Goal: Transaction & Acquisition: Purchase product/service

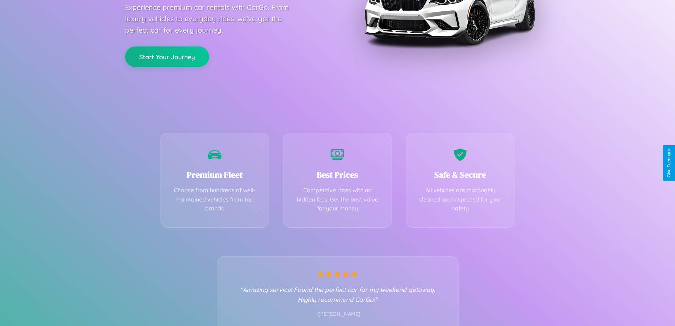
scroll to position [140, 0]
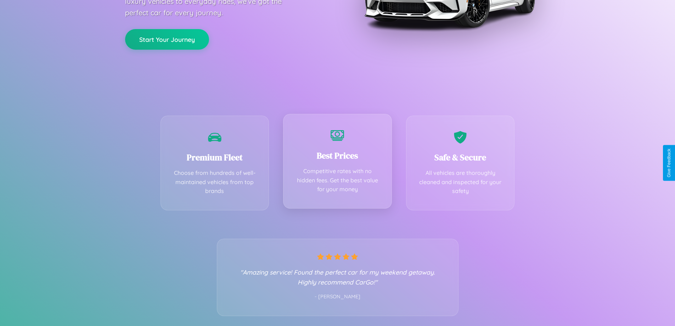
click at [337, 163] on div "Best Prices Competitive rates with no hidden fees. Get the best value for your …" at bounding box center [337, 161] width 109 height 95
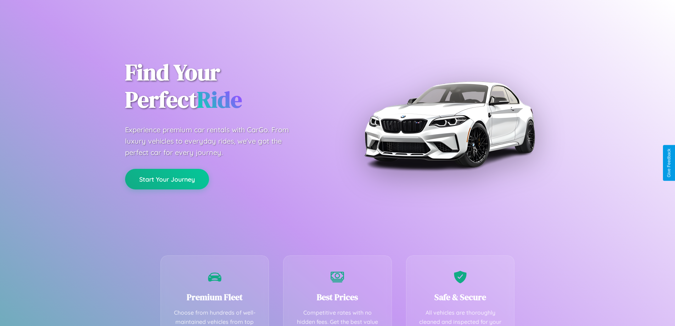
scroll to position [207, 0]
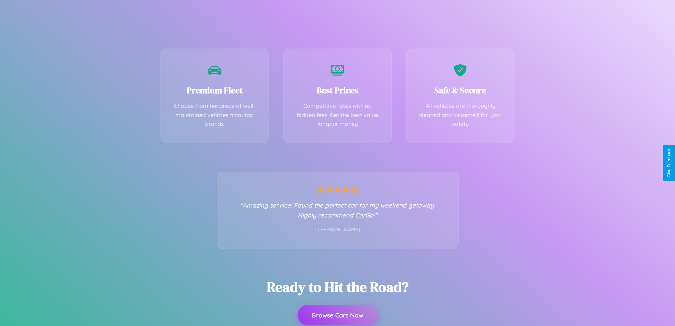
click at [337, 315] on button "Browse Cars Now" at bounding box center [338, 314] width 80 height 21
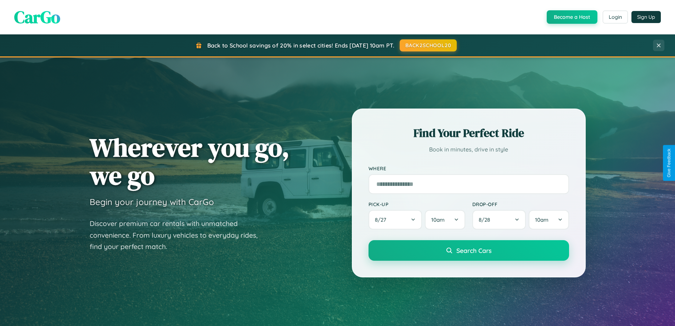
scroll to position [488, 0]
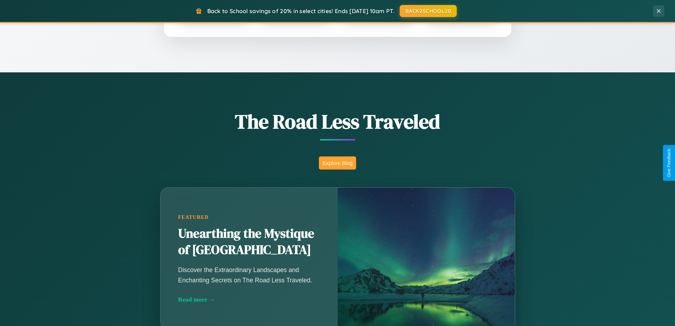
click at [337, 163] on button "Explore Blog" at bounding box center [337, 162] width 37 height 13
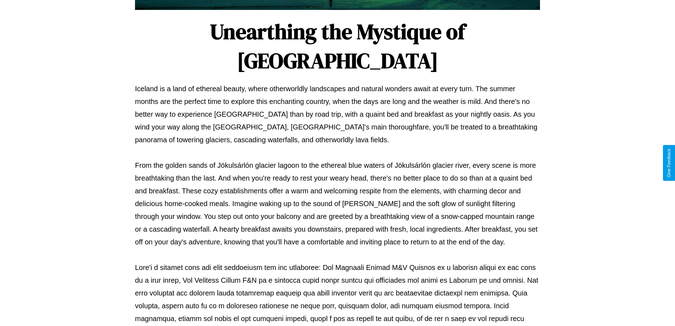
scroll to position [229, 0]
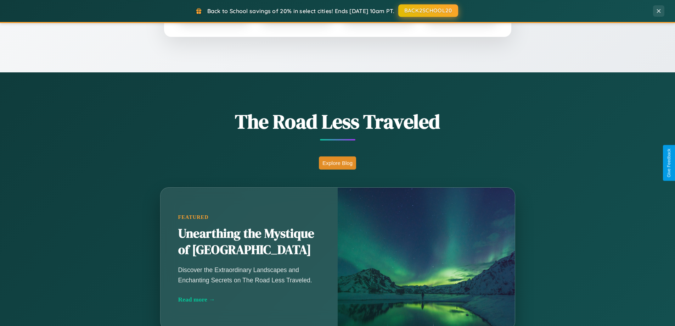
click at [428, 11] on button "BACK2SCHOOL20" at bounding box center [428, 10] width 60 height 13
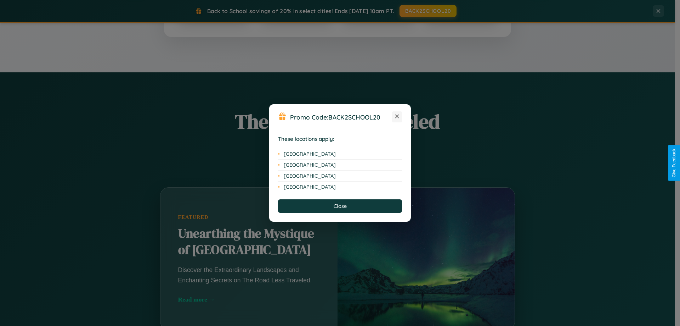
click at [397, 117] on icon at bounding box center [398, 116] width 4 height 4
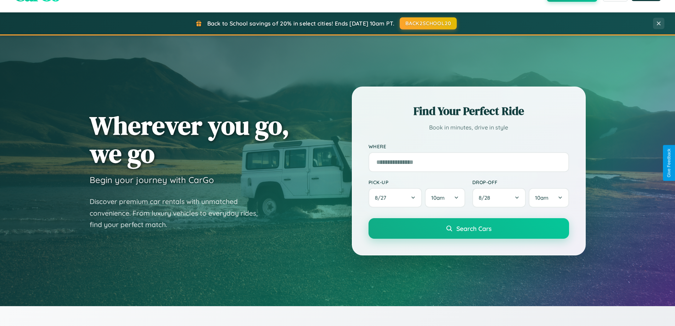
scroll to position [21, 0]
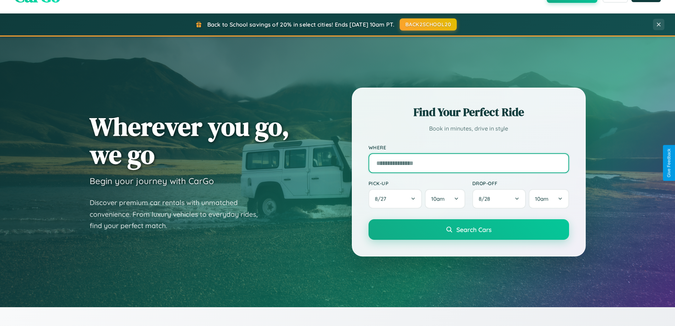
click at [469, 163] on input "text" at bounding box center [469, 163] width 201 height 20
type input "**********"
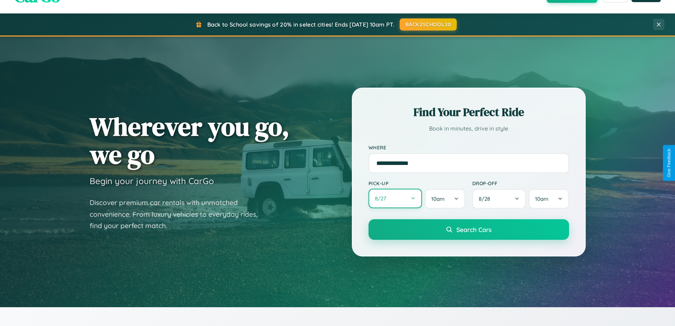
click at [395, 198] on button "8 / 27" at bounding box center [396, 198] width 54 height 19
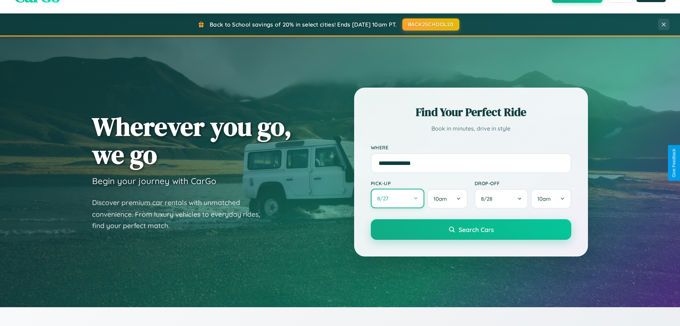
select select "*"
select select "****"
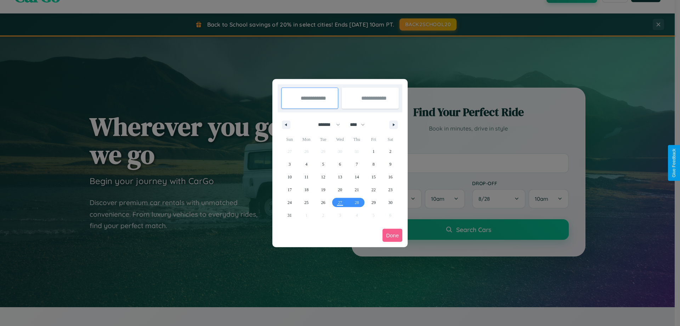
drag, startPoint x: 326, startPoint y: 124, endPoint x: 340, endPoint y: 142, distance: 22.7
click at [326, 124] on select "******* ******** ***** ***** *** **** **** ****** ********* ******* ******** **…" at bounding box center [328, 125] width 30 height 12
select select "**"
click at [374, 202] on span "28" at bounding box center [374, 202] width 4 height 13
type input "**********"
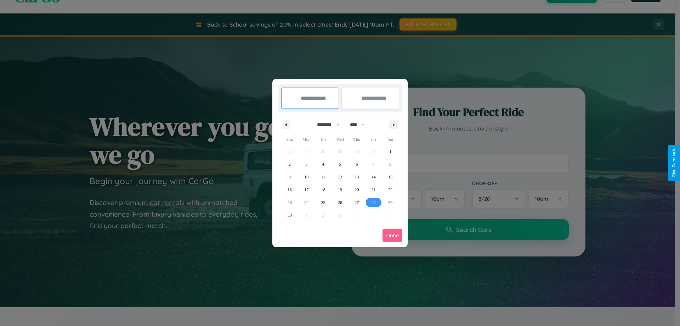
type input "**********"
click at [394, 124] on icon "button" at bounding box center [395, 124] width 4 height 3
select select "**"
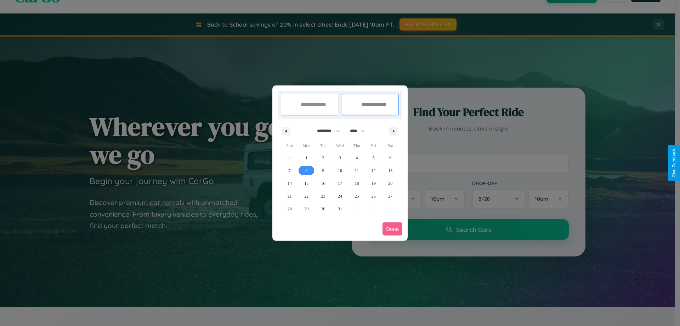
click at [307, 170] on span "8" at bounding box center [307, 170] width 2 height 13
type input "**********"
select select "**"
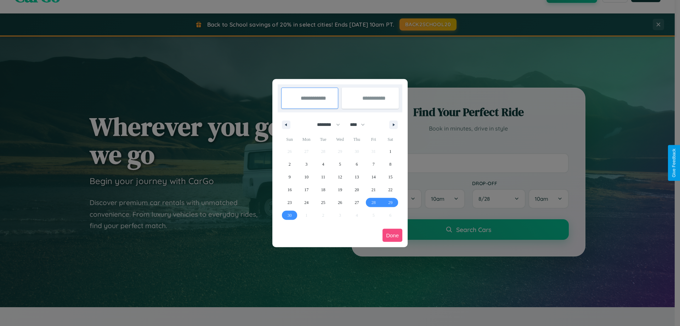
click at [393, 235] on button "Done" at bounding box center [393, 235] width 20 height 13
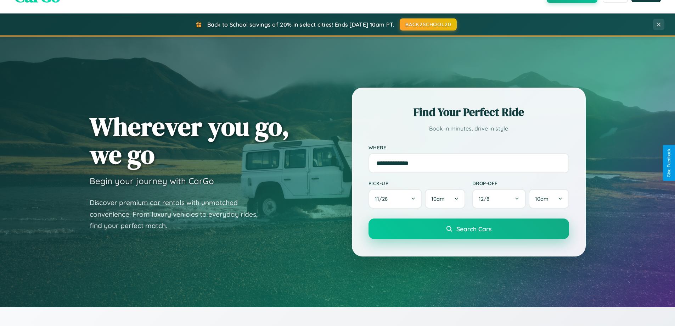
click at [469, 229] on span "Search Cars" at bounding box center [473, 229] width 35 height 8
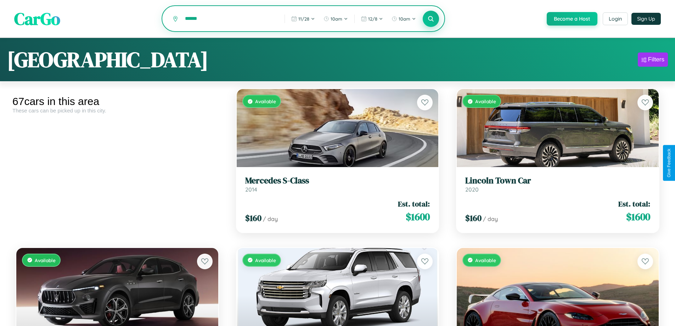
type input "******"
click at [431, 19] on icon at bounding box center [431, 18] width 7 height 7
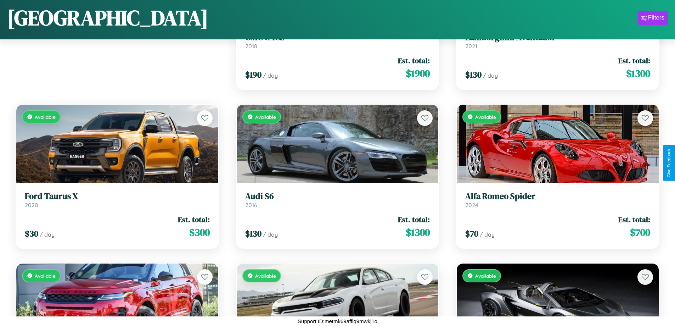
scroll to position [2480, 0]
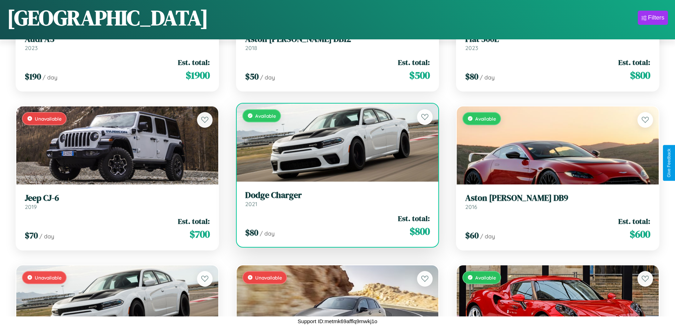
click at [335, 142] on div "Available" at bounding box center [338, 142] width 202 height 78
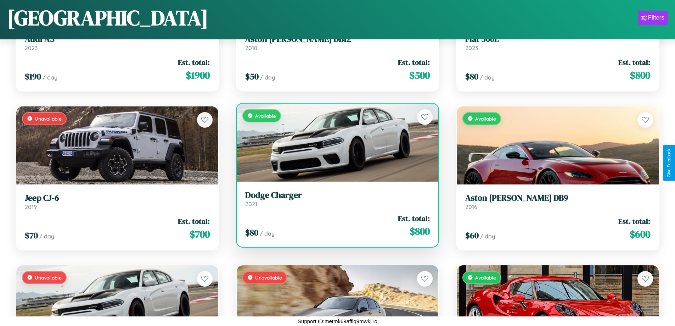
click at [335, 142] on div "Available" at bounding box center [338, 142] width 202 height 78
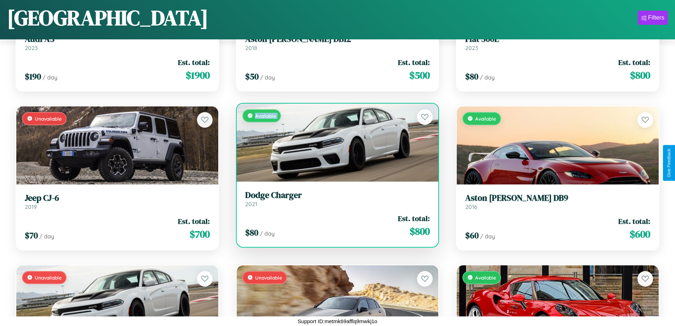
click at [335, 142] on div "Available" at bounding box center [338, 142] width 202 height 78
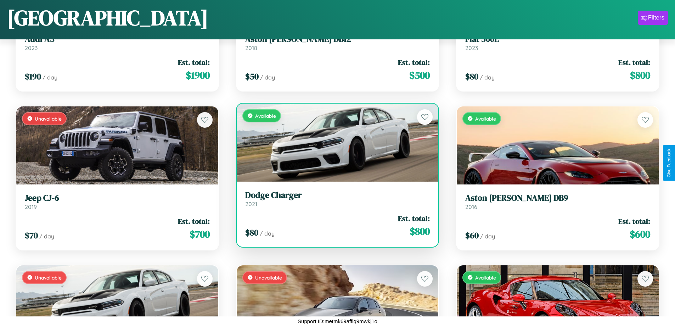
click at [335, 142] on div "Available" at bounding box center [338, 142] width 202 height 78
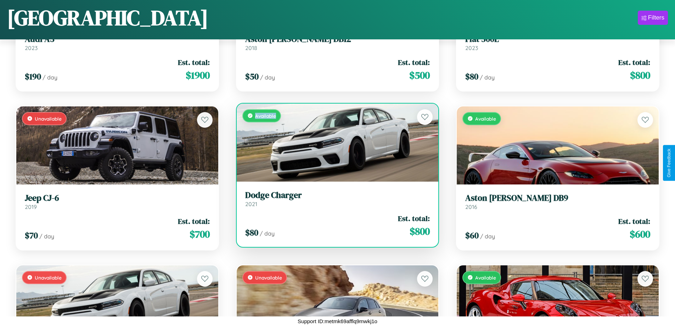
click at [335, 142] on div "Available" at bounding box center [338, 142] width 202 height 78
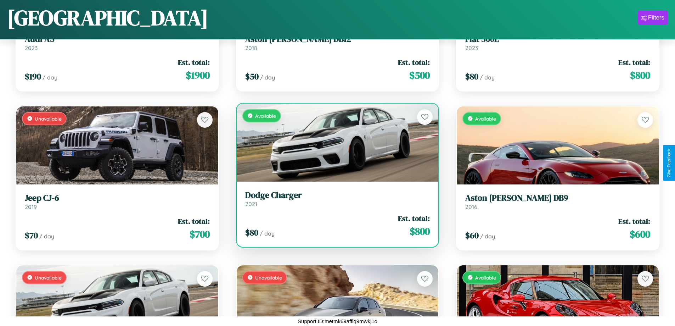
click at [335, 198] on h3 "Dodge Charger" at bounding box center [337, 195] width 185 height 10
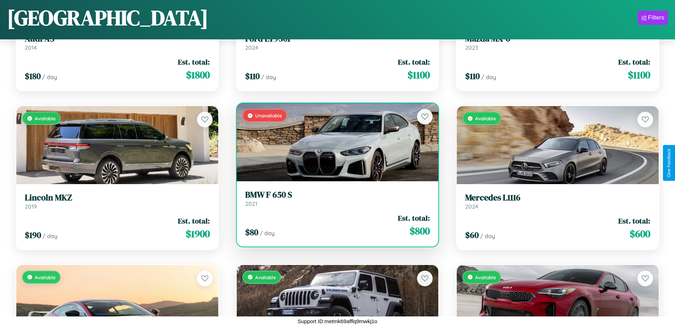
click at [335, 142] on div "Unavailable" at bounding box center [338, 142] width 202 height 78
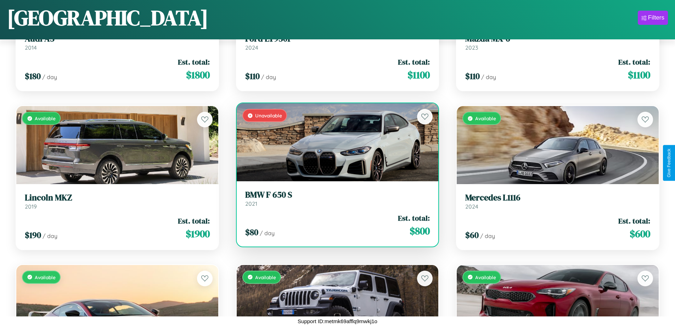
click at [335, 142] on div "Unavailable" at bounding box center [338, 142] width 202 height 78
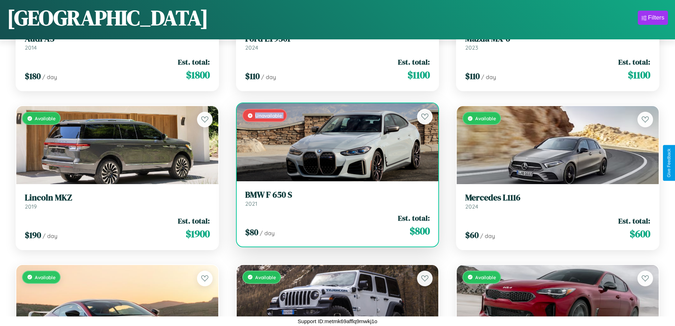
click at [335, 142] on div "Unavailable" at bounding box center [338, 142] width 202 height 78
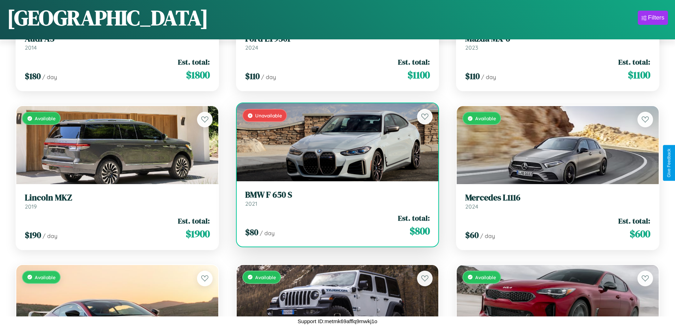
click at [335, 142] on div "Unavailable" at bounding box center [338, 142] width 202 height 78
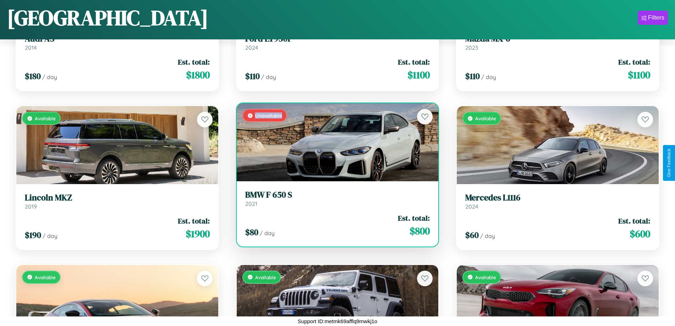
click at [335, 142] on div "Unavailable" at bounding box center [338, 142] width 202 height 78
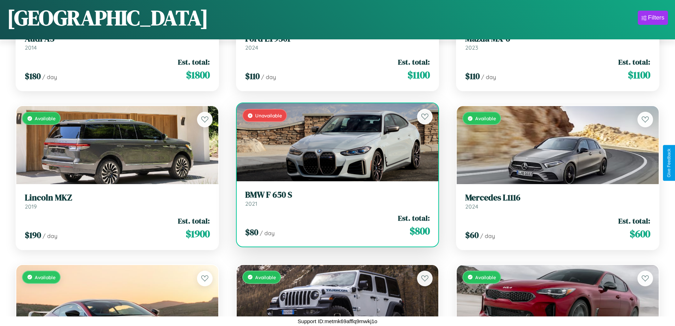
click at [335, 198] on h3 "BMW F 650 S" at bounding box center [337, 195] width 185 height 10
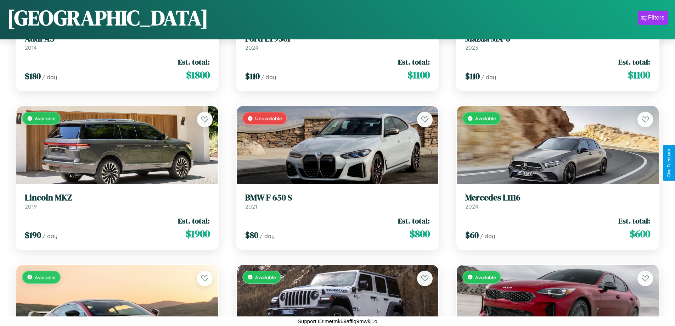
scroll to position [1052, 0]
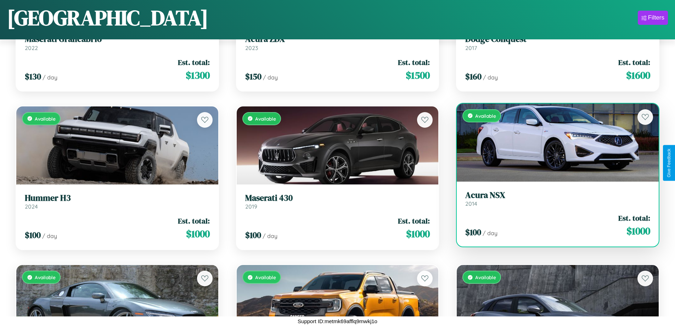
click at [553, 228] on div "$ 100 / day Est. total: $ 1000" at bounding box center [557, 225] width 185 height 25
click at [553, 226] on div "$ 100 / day Est. total: $ 1000" at bounding box center [557, 225] width 185 height 25
click at [553, 225] on div "$ 100 / day Est. total: $ 1000" at bounding box center [557, 225] width 185 height 25
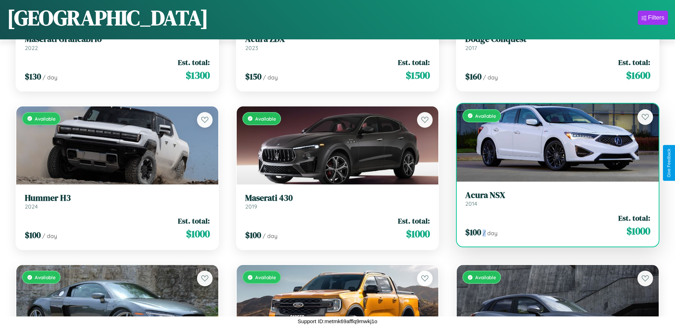
click at [553, 225] on div "$ 100 / day Est. total: $ 1000" at bounding box center [557, 225] width 185 height 25
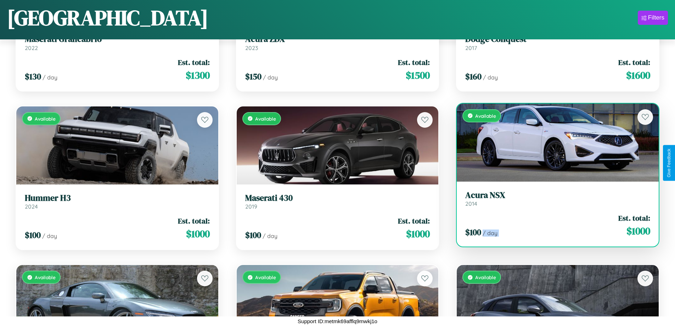
click at [553, 225] on div "$ 100 / day Est. total: $ 1000" at bounding box center [557, 225] width 185 height 25
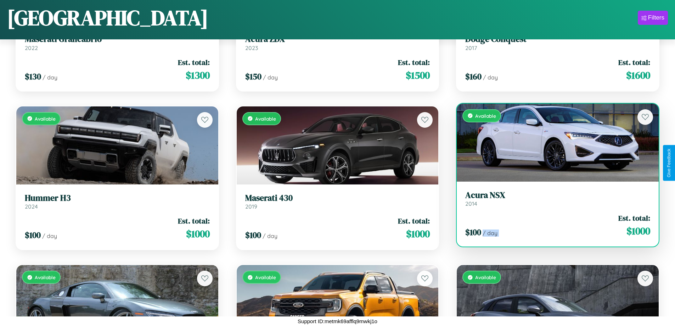
click at [553, 225] on div "$ 100 / day Est. total: $ 1000" at bounding box center [557, 225] width 185 height 25
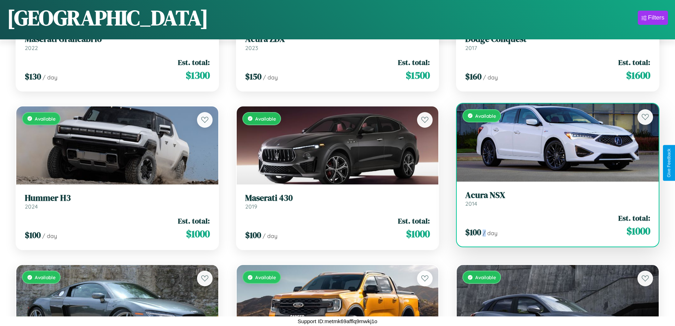
click at [553, 225] on div "$ 100 / day Est. total: $ 1000" at bounding box center [557, 225] width 185 height 25
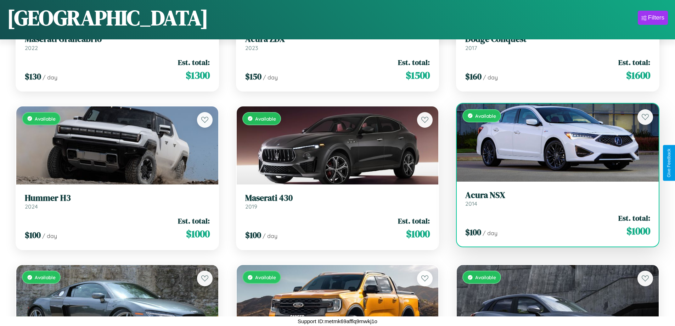
click at [553, 198] on h3 "Acura NSX" at bounding box center [557, 195] width 185 height 10
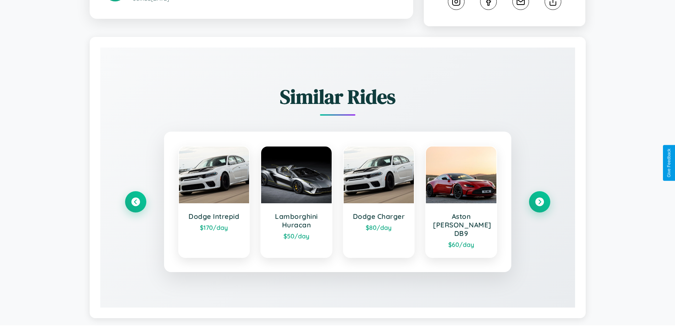
scroll to position [394, 0]
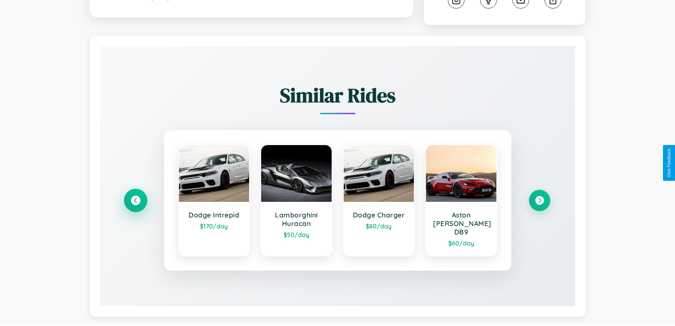
click at [135, 197] on icon at bounding box center [136, 201] width 10 height 10
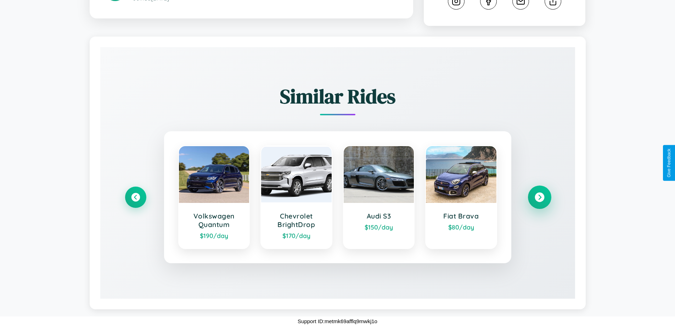
click at [539, 197] on icon at bounding box center [540, 197] width 10 height 10
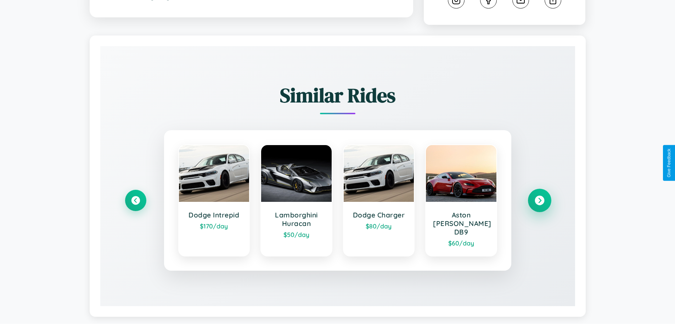
click at [539, 197] on icon at bounding box center [540, 201] width 10 height 10
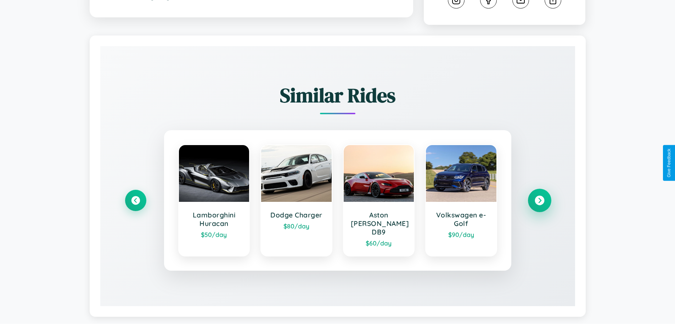
click at [539, 197] on icon at bounding box center [540, 201] width 10 height 10
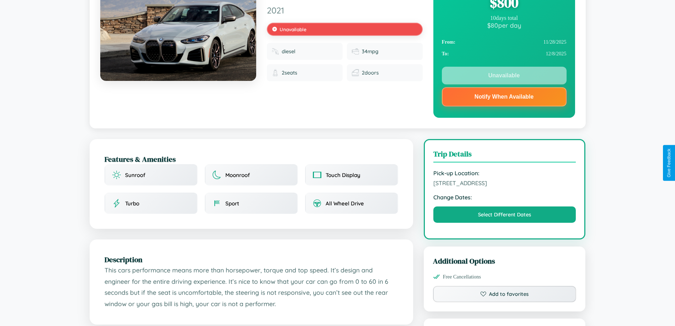
scroll to position [255, 0]
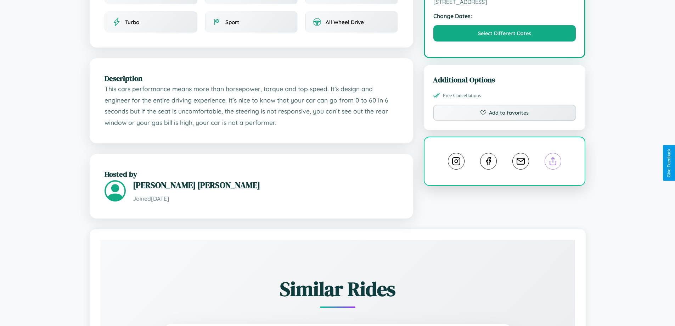
click at [553, 162] on line at bounding box center [553, 159] width 0 height 5
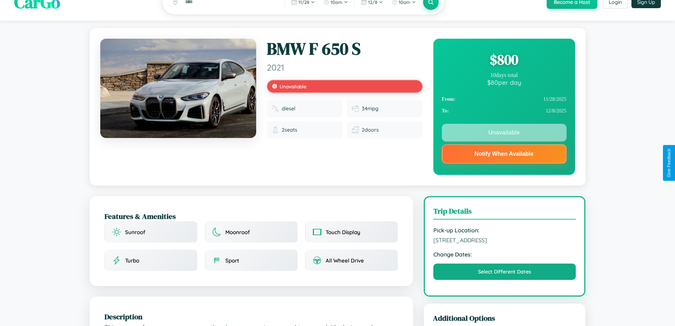
scroll to position [0, 0]
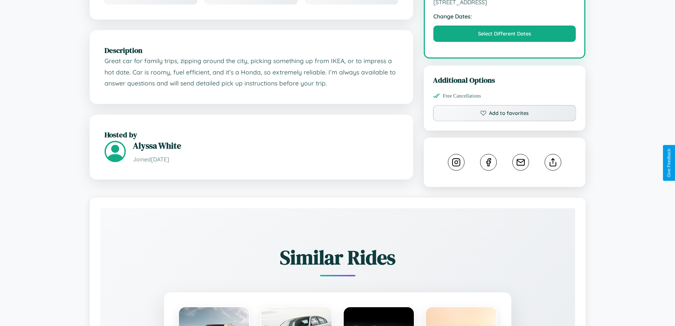
scroll to position [233, 0]
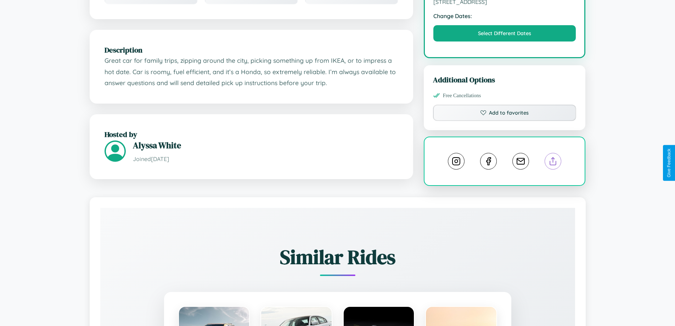
click at [553, 162] on line at bounding box center [553, 159] width 0 height 5
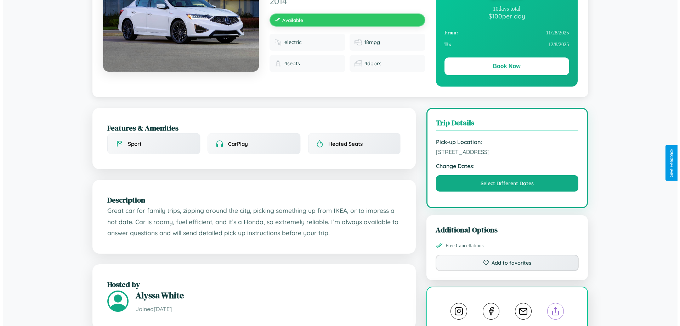
scroll to position [0, 0]
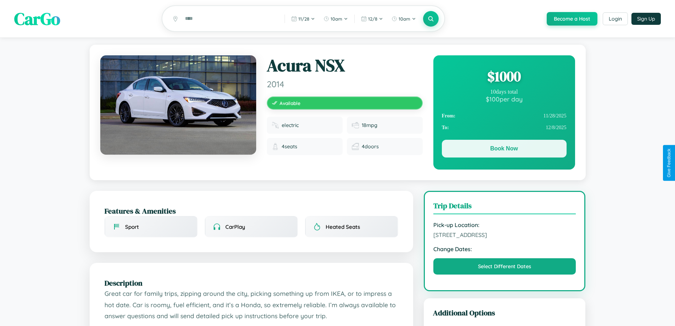
click at [504, 150] on button "Book Now" at bounding box center [504, 149] width 125 height 18
